Goal: Information Seeking & Learning: Compare options

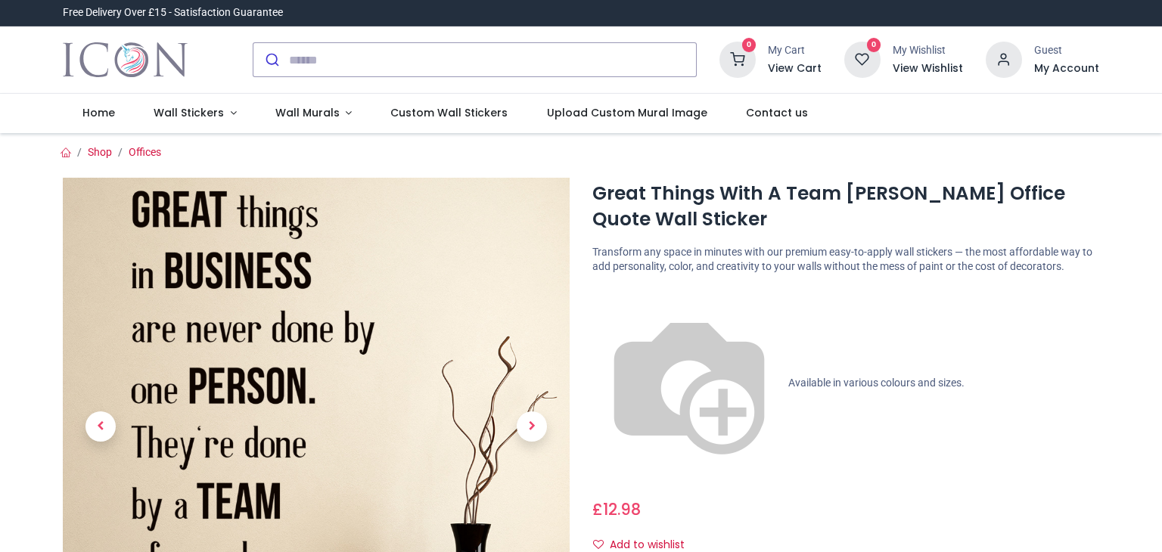
scroll to position [40, 0]
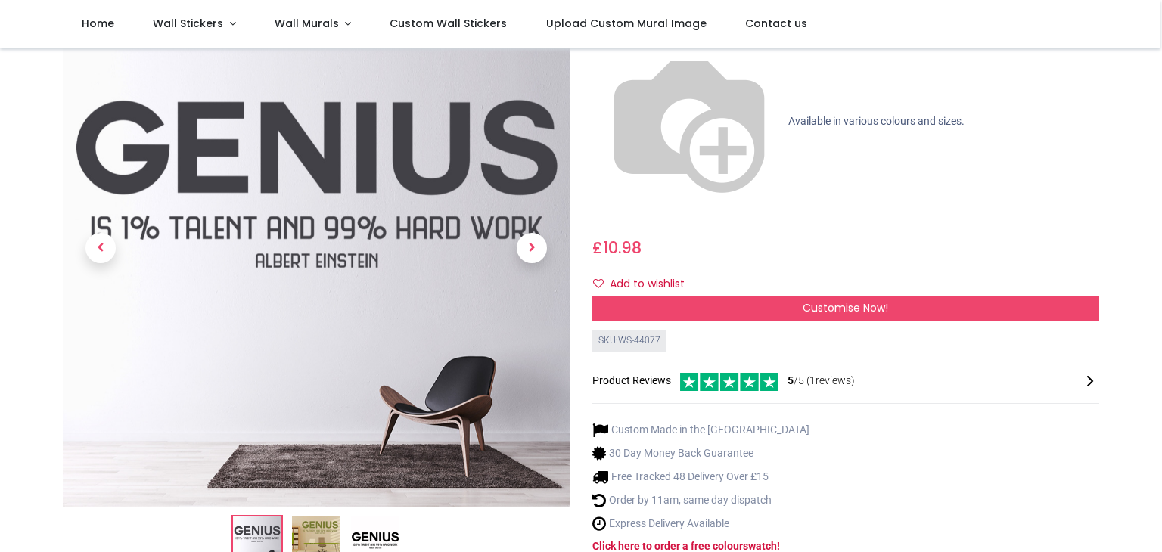
scroll to position [76, 0]
